Goal: Use online tool/utility: Utilize a website feature to perform a specific function

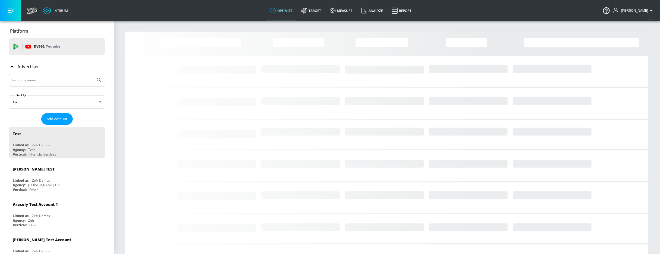
click at [56, 80] on input "Search by name" at bounding box center [52, 80] width 82 height 7
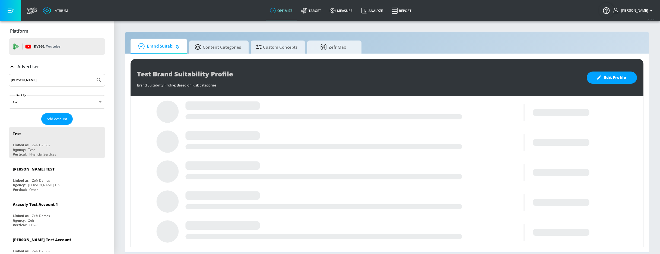
type input "[PERSON_NAME]"
click at [93, 74] on button "Submit Search" at bounding box center [99, 80] width 12 height 12
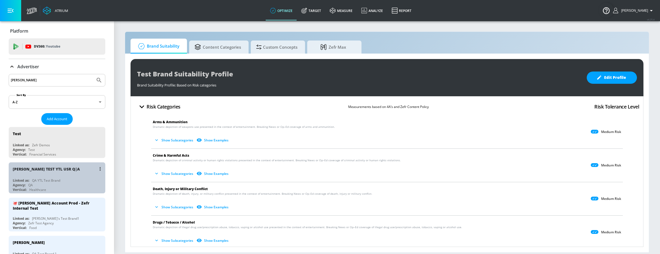
click at [64, 175] on div "[PERSON_NAME] YTL USR Q|A Linked as: QA YTL Test Brand Agency: QA Vertical: Hea…" at bounding box center [57, 177] width 97 height 31
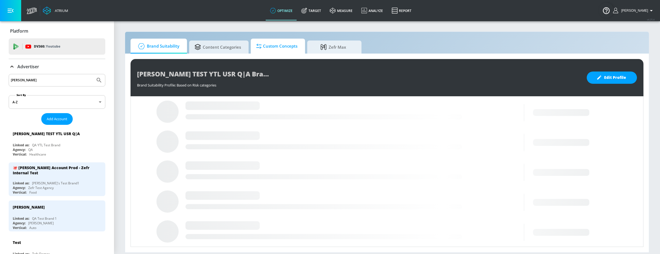
click at [275, 48] on span "Custom Concepts" at bounding box center [276, 46] width 41 height 13
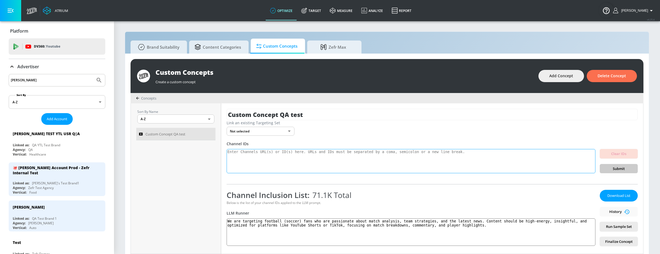
click at [294, 164] on textarea at bounding box center [411, 161] width 369 height 24
paste textarea "[URL][DOMAIN_NAME]"
type textarea "[URL][DOMAIN_NAME]"
click at [615, 167] on span "Submit" at bounding box center [618, 168] width 29 height 6
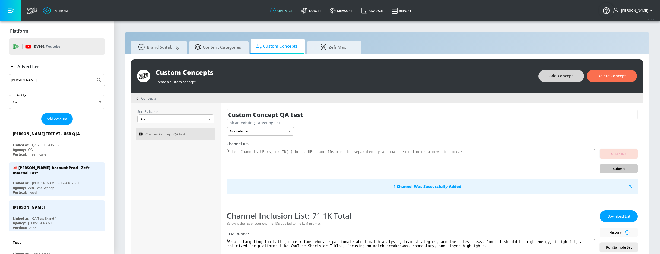
click at [572, 75] on span "Add Concept" at bounding box center [561, 75] width 24 height 7
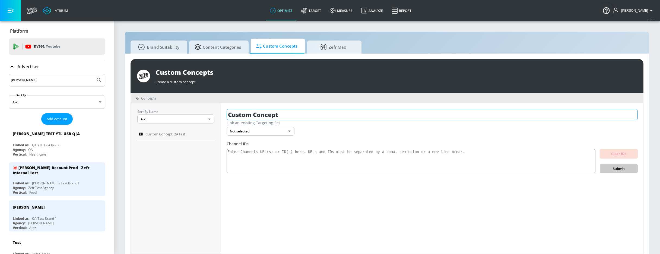
click at [262, 114] on input "Custom Concept" at bounding box center [432, 114] width 411 height 11
click at [290, 119] on input "Custom Concept" at bounding box center [432, 114] width 411 height 11
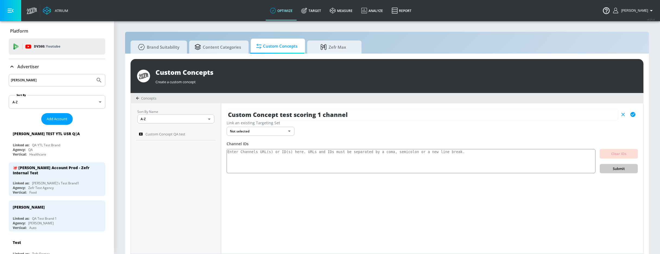
type input "Custom Concept test scoring 1 channel"
click at [633, 116] on icon "button" at bounding box center [633, 114] width 5 height 5
click at [248, 159] on textarea at bounding box center [411, 161] width 369 height 24
paste textarea "[URL][DOMAIN_NAME]"
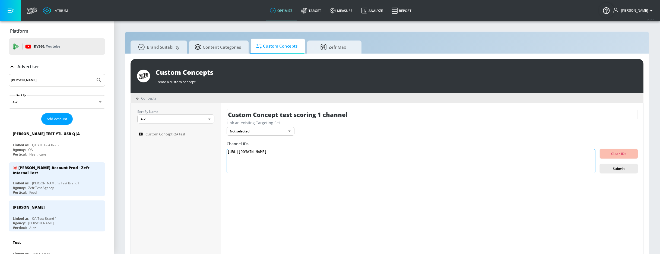
type textarea "[URL][DOMAIN_NAME]"
click at [617, 170] on span "Submit" at bounding box center [618, 168] width 29 height 6
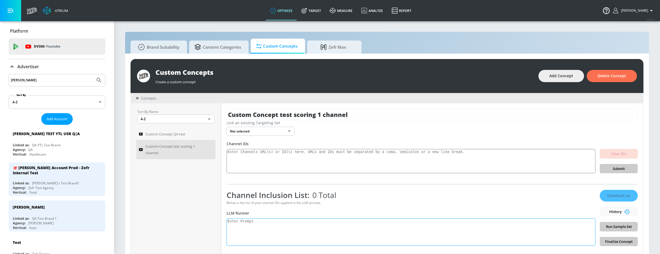
click at [263, 227] on textarea at bounding box center [411, 231] width 369 height 27
type textarea "test"
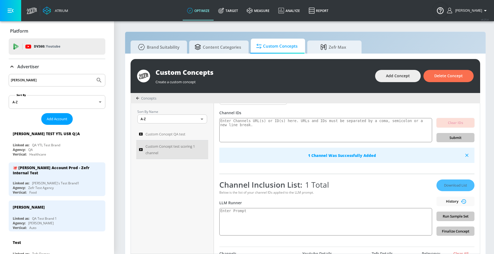
scroll to position [6, 0]
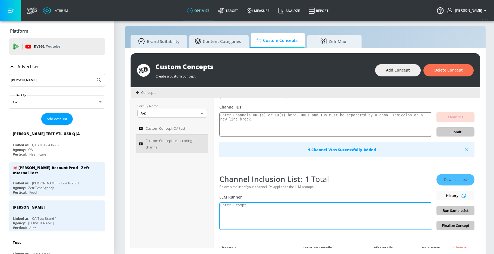
click at [335, 223] on textarea at bounding box center [325, 215] width 213 height 27
type textarea "test"
click at [450, 211] on span "Run Sample Set" at bounding box center [455, 210] width 29 height 6
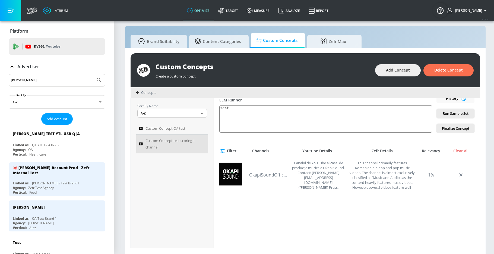
scroll to position [125, 0]
